Goal: Transaction & Acquisition: Purchase product/service

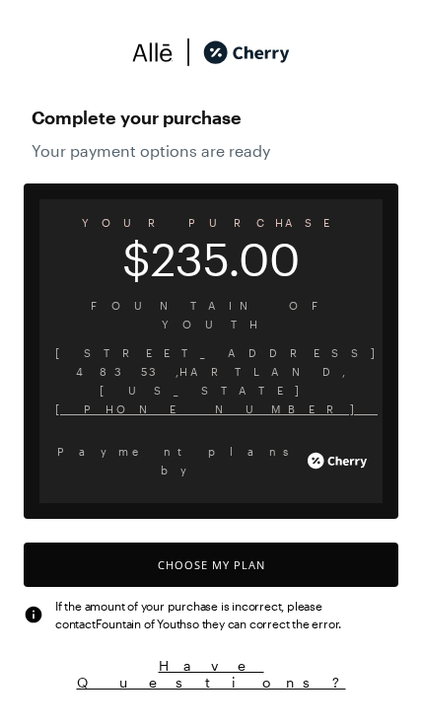
click at [293, 543] on button "Choose My Plan" at bounding box center [211, 565] width 375 height 44
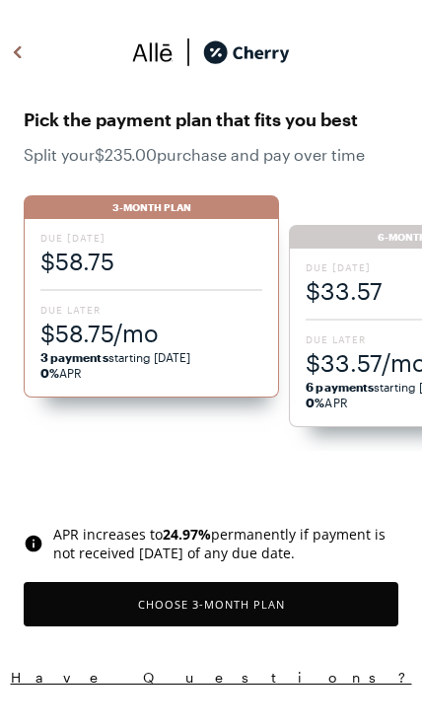
click at [189, 324] on span "$58.75/mo" at bounding box center [151, 333] width 222 height 33
click at [181, 252] on span "$58.75" at bounding box center [151, 261] width 222 height 33
click at [272, 601] on button "Choose 3 -Month Plan" at bounding box center [211, 604] width 375 height 44
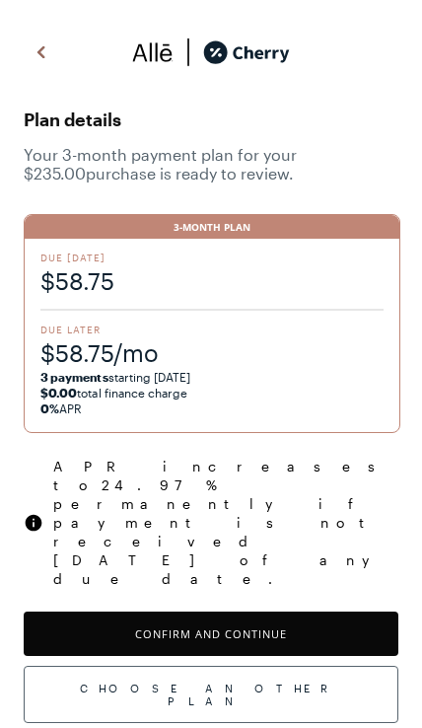
click at [263, 612] on button "Confirm and Continue" at bounding box center [211, 634] width 375 height 44
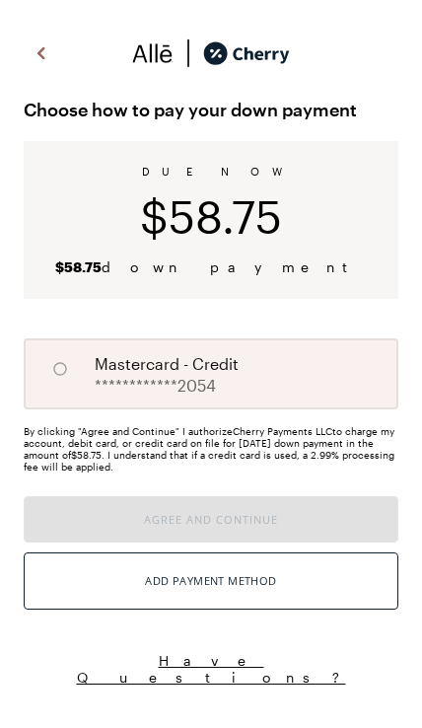
click at [50, 384] on input "A" at bounding box center [60, 369] width 34 height 34
radio input "true"
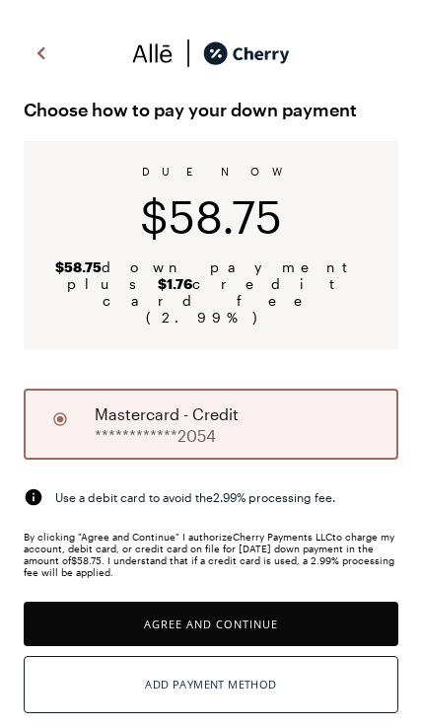
click at [154, 602] on button "Agree and Continue" at bounding box center [211, 624] width 375 height 44
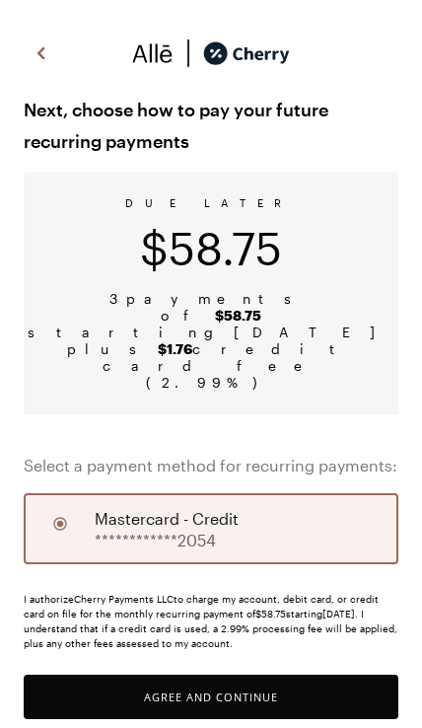
click at [170, 675] on button "Agree and Continue" at bounding box center [211, 697] width 375 height 44
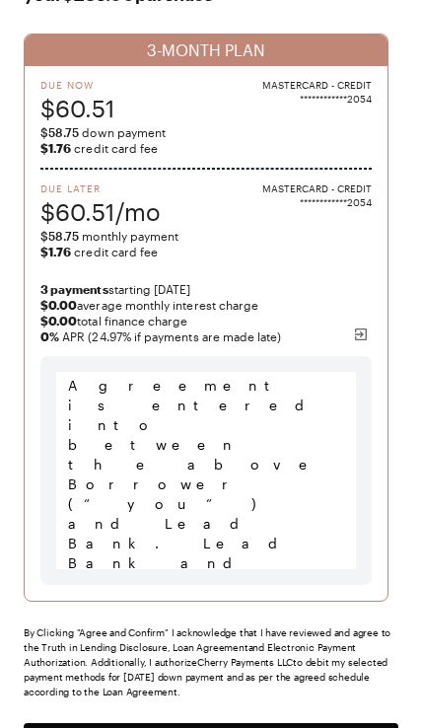
scroll to position [790, 0]
